Goal: Task Accomplishment & Management: Manage account settings

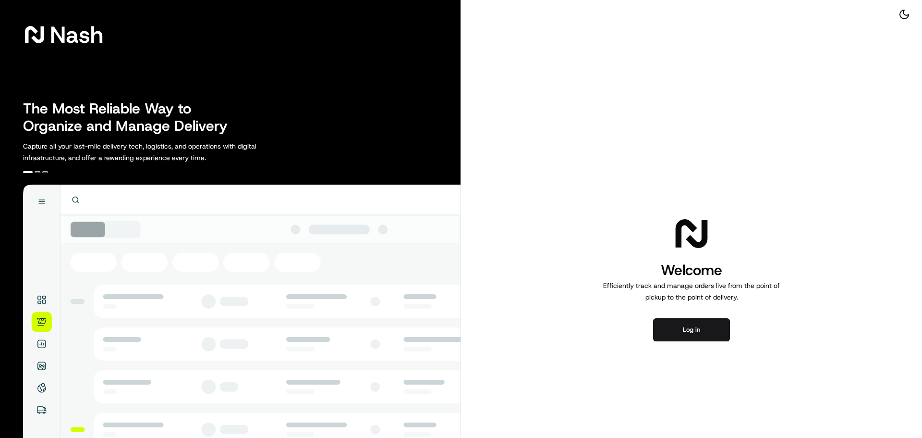
click at [709, 347] on div "Welcome Efficiently track and manage orders live from the point of pickup to th…" at bounding box center [691, 277] width 461 height 555
click at [710, 329] on button "Log in" at bounding box center [691, 329] width 77 height 23
